Goal: Find specific page/section: Find specific page/section

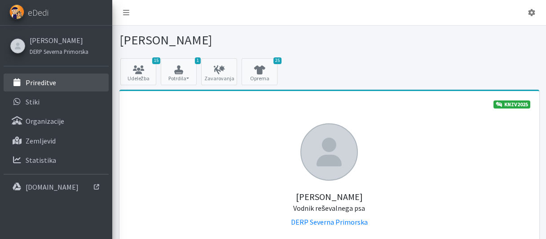
click at [39, 77] on link "Prireditve" at bounding box center [56, 83] width 105 height 18
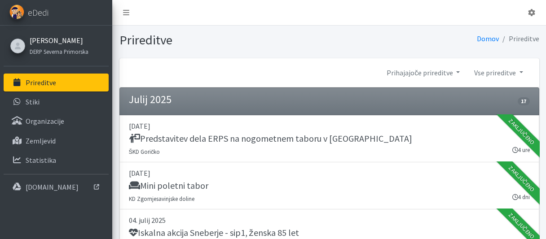
click at [41, 42] on link "[PERSON_NAME]" at bounding box center [59, 40] width 59 height 11
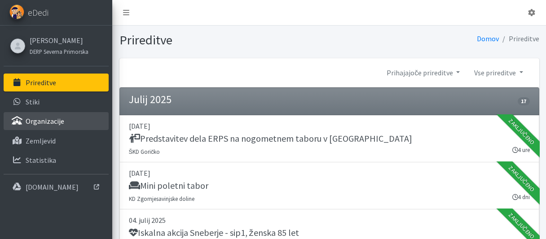
click at [28, 119] on p "Organizacije" at bounding box center [45, 121] width 39 height 9
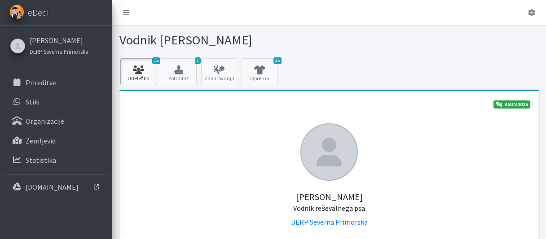
click at [139, 70] on icon at bounding box center [138, 70] width 31 height 9
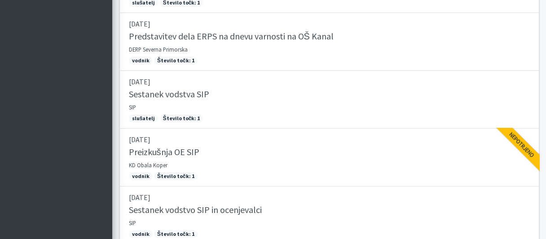
scroll to position [429, 0]
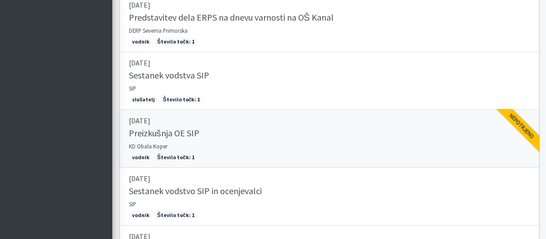
click at [168, 133] on h5 "Preizkušnja OE SIP" at bounding box center [164, 133] width 70 height 11
